Goal: Task Accomplishment & Management: Use online tool/utility

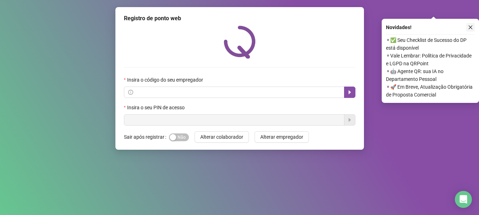
click at [469, 27] on icon "close" at bounding box center [470, 27] width 5 height 5
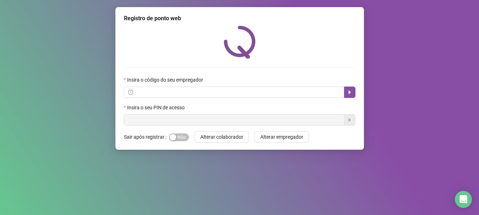
click at [390, 52] on div "Registro de ponto web Insira o código do seu empregador Insira o seu PIN de ace…" at bounding box center [239, 107] width 479 height 215
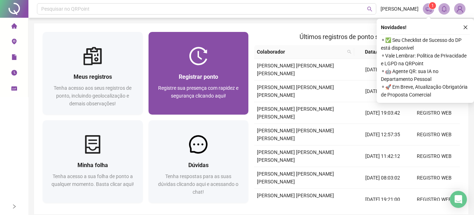
click at [187, 79] on span "Registrar ponto" at bounding box center [198, 77] width 39 height 7
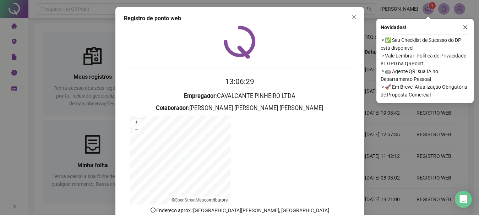
scroll to position [47, 0]
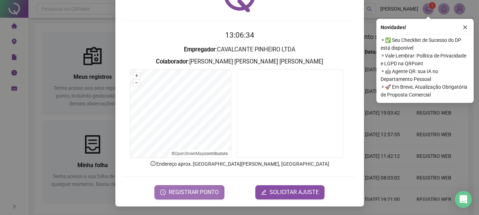
click at [185, 189] on span "REGISTRAR PONTO" at bounding box center [194, 192] width 50 height 9
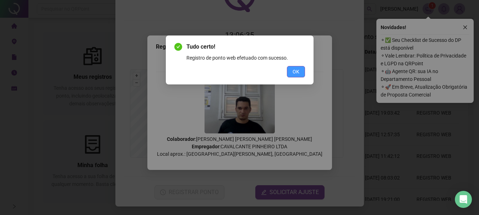
click at [296, 73] on span "OK" at bounding box center [296, 72] width 7 height 8
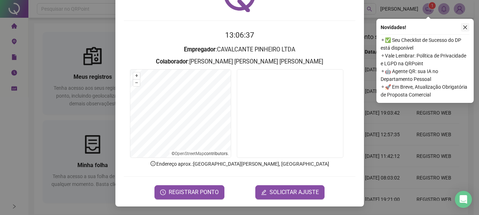
click at [467, 29] on icon "close" at bounding box center [465, 27] width 5 height 5
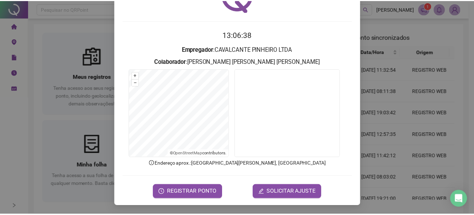
scroll to position [0, 0]
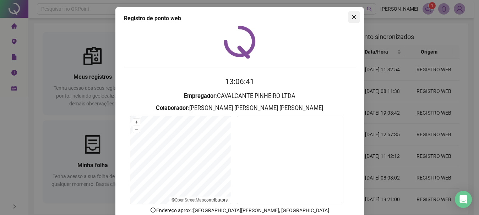
click at [353, 17] on icon "close" at bounding box center [354, 17] width 6 height 6
